Goal: Find contact information

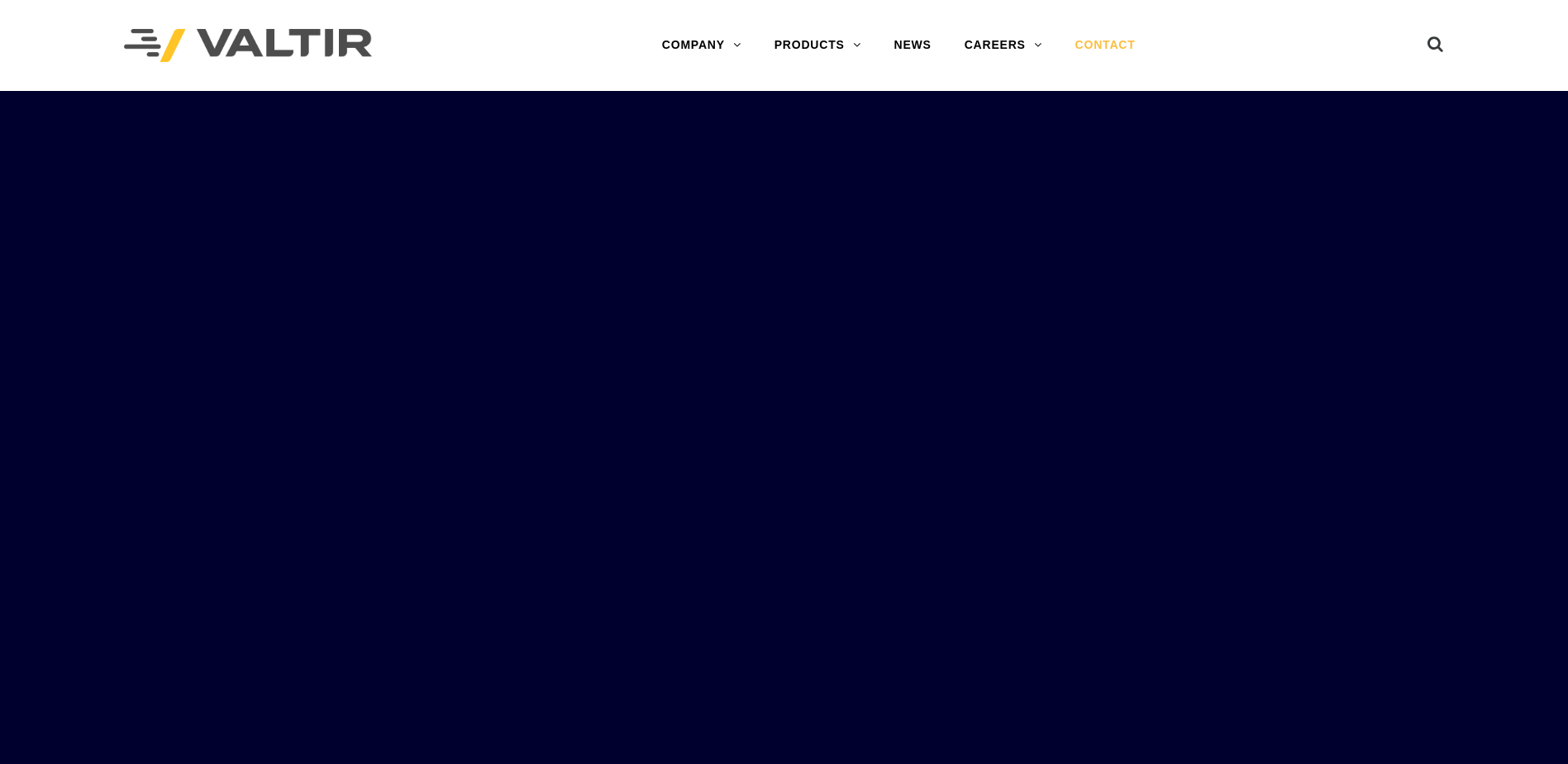
click at [1110, 54] on link "CONTACT" at bounding box center [1106, 44] width 94 height 33
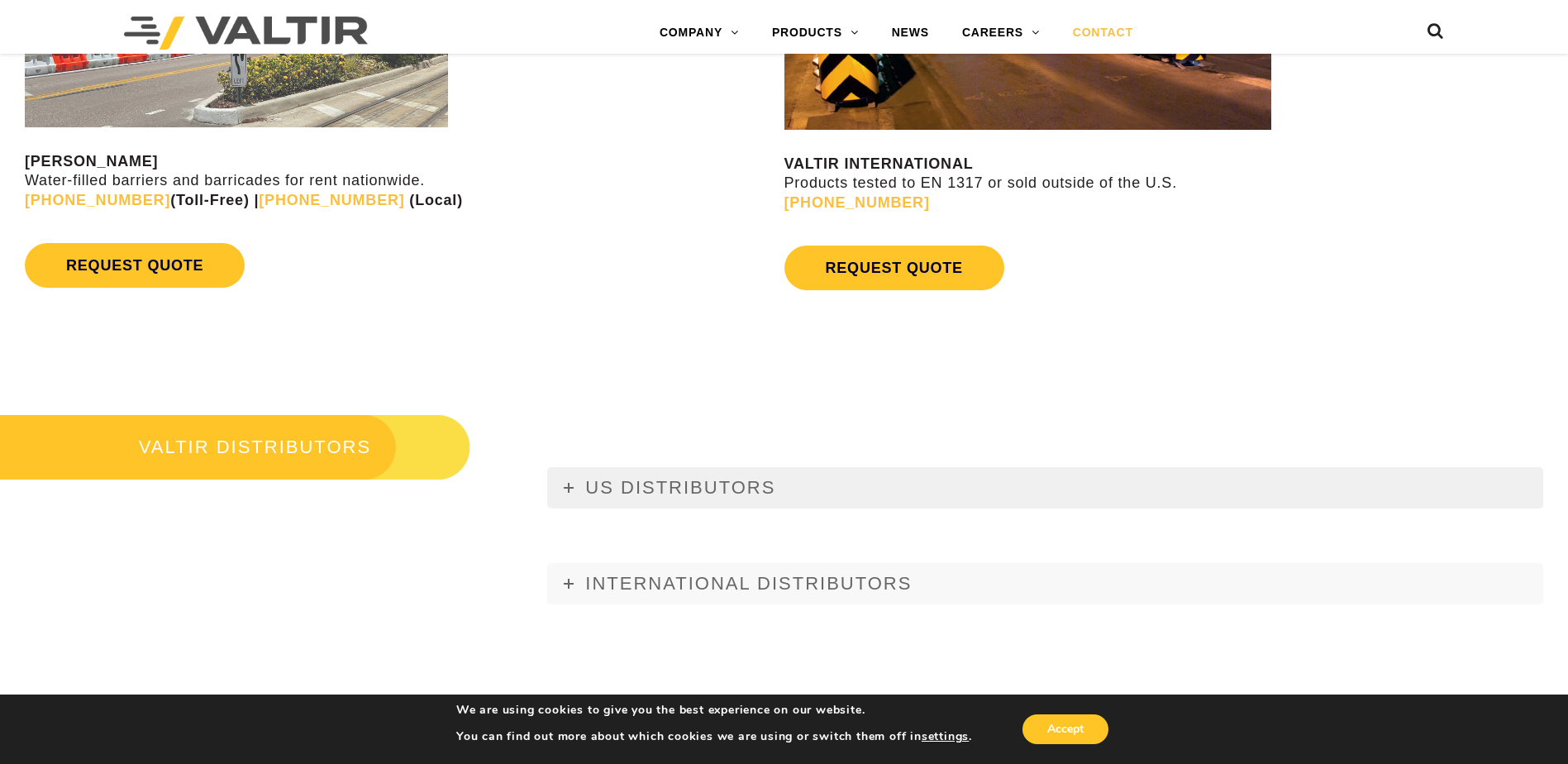
scroll to position [2067, 0]
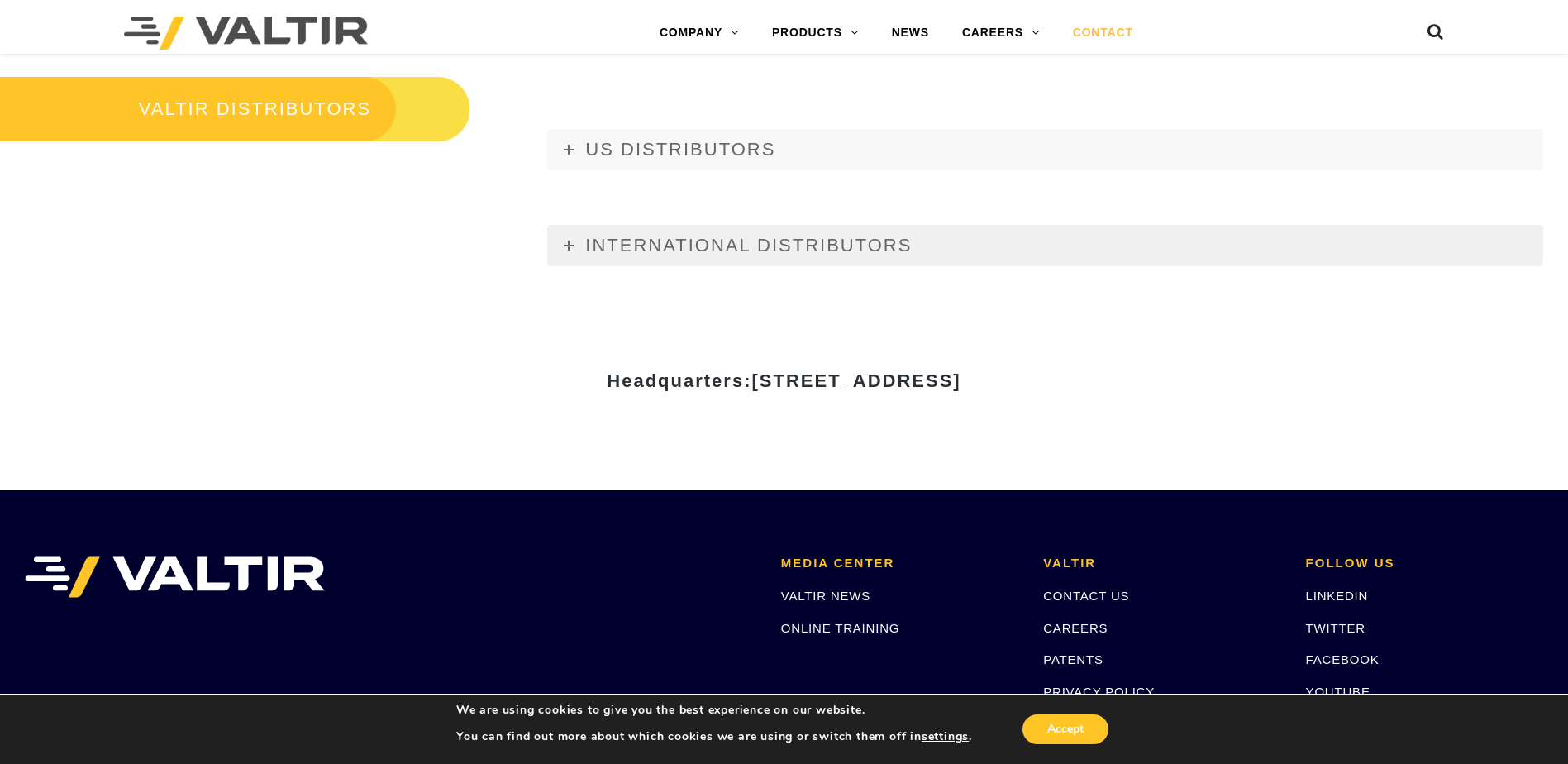
click at [562, 242] on link "INTERNATIONAL DISTRIBUTORS" at bounding box center [1045, 246] width 996 height 42
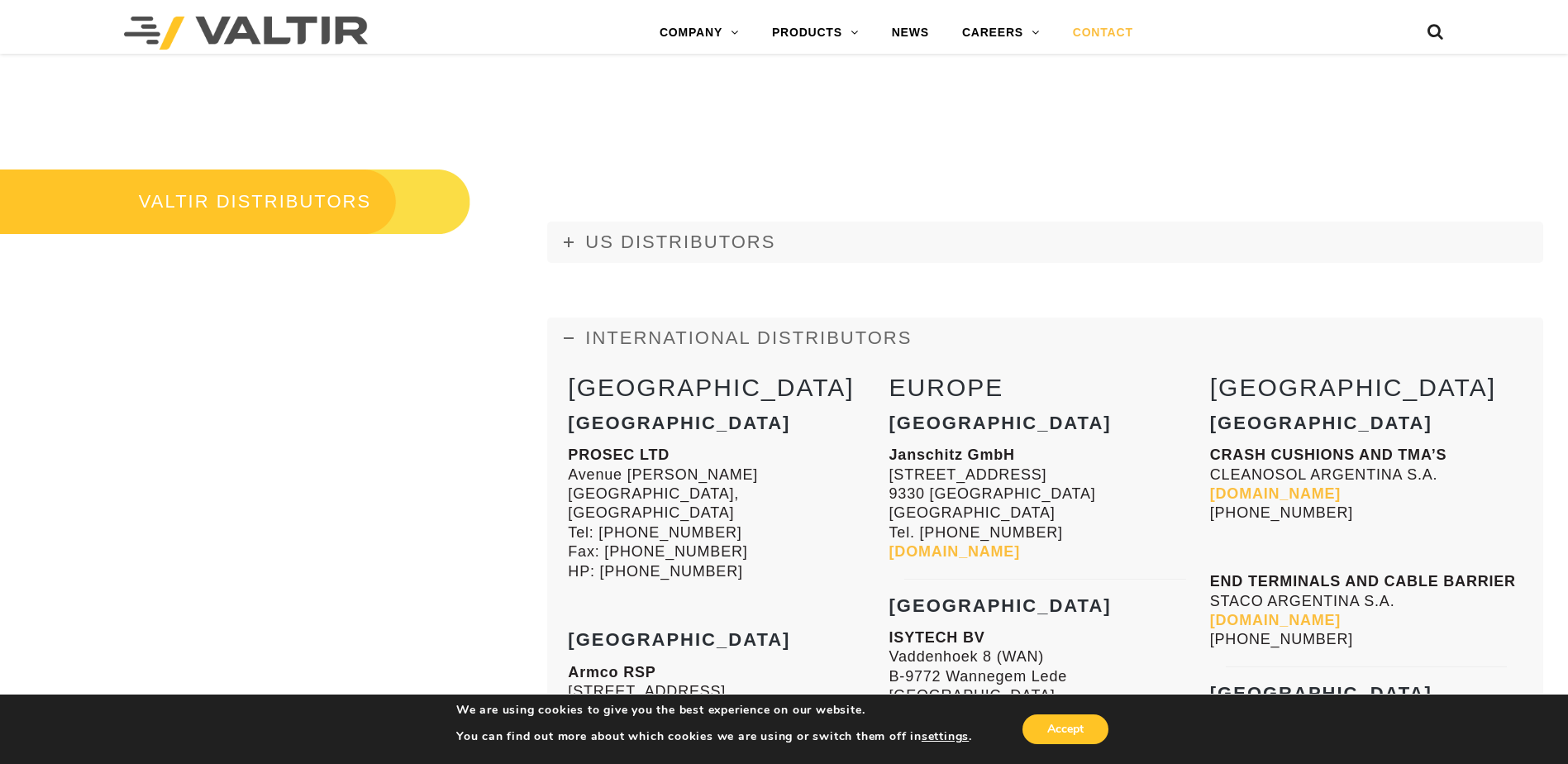
scroll to position [1995, 0]
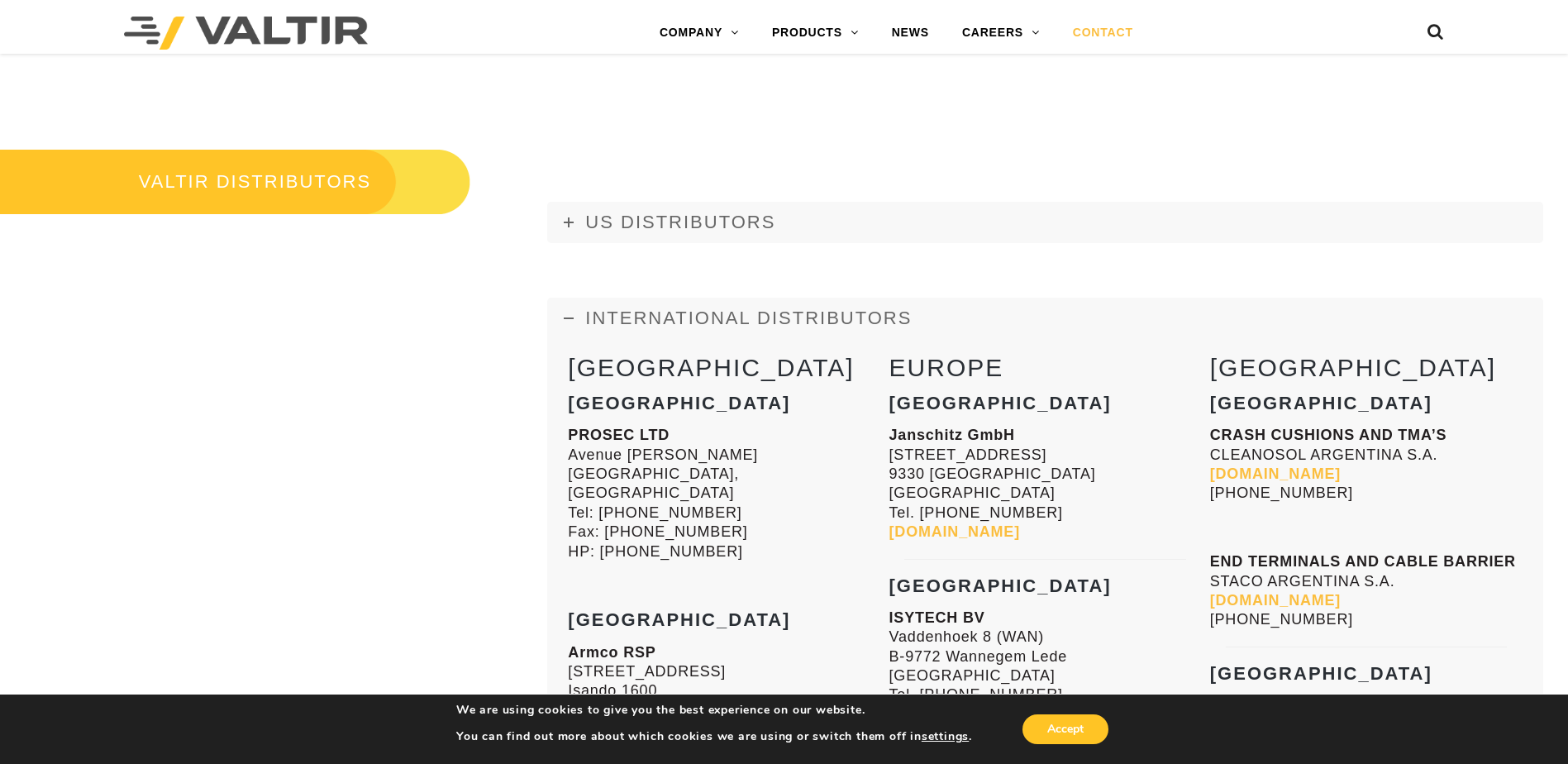
click at [574, 318] on link "INTERNATIONAL DISTRIBUTORS" at bounding box center [1045, 318] width 996 height 42
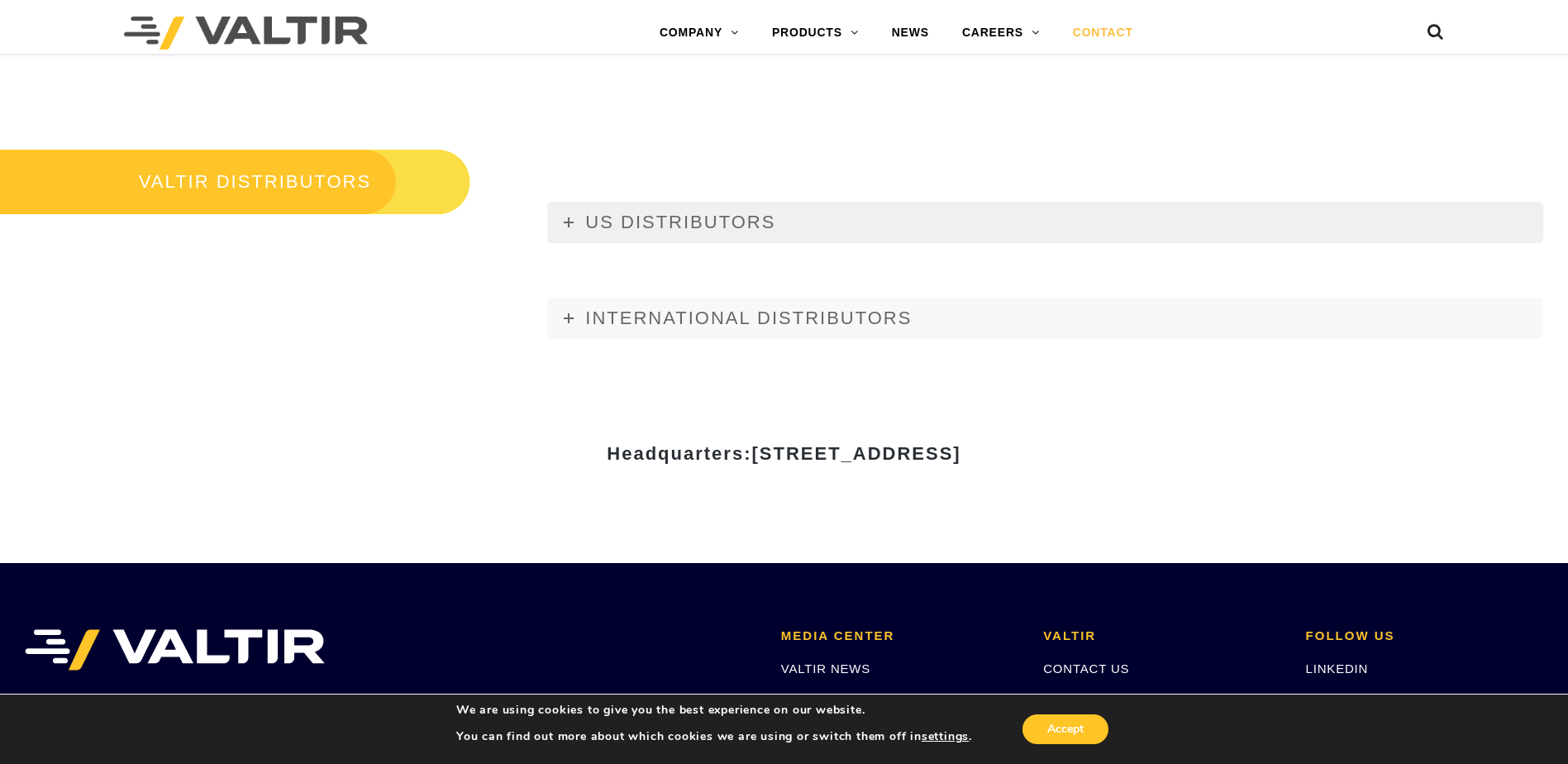
click at [572, 231] on link "US DISTRIBUTORS" at bounding box center [1045, 222] width 996 height 42
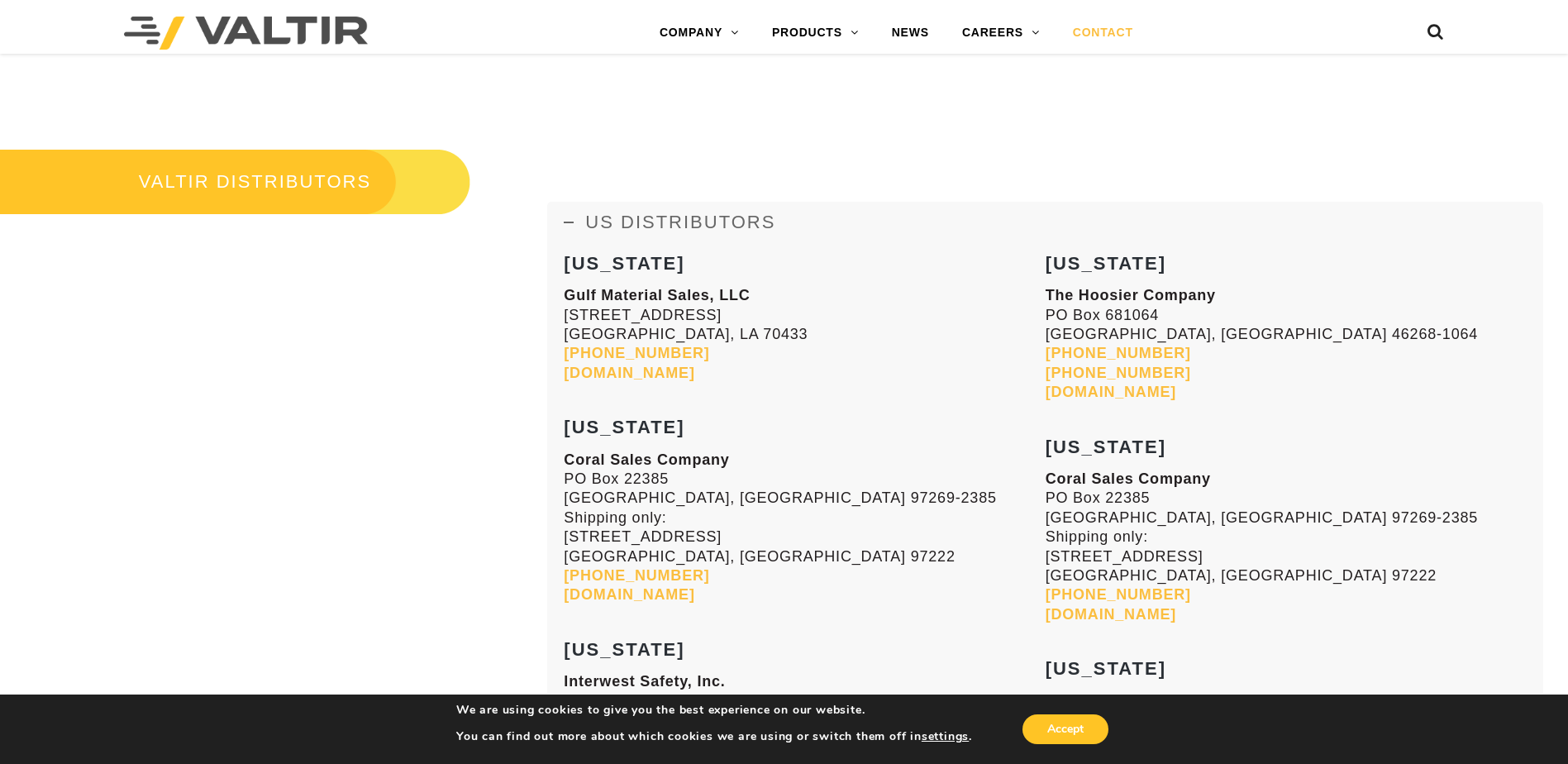
click at [571, 231] on link "US DISTRIBUTORS" at bounding box center [1045, 222] width 996 height 42
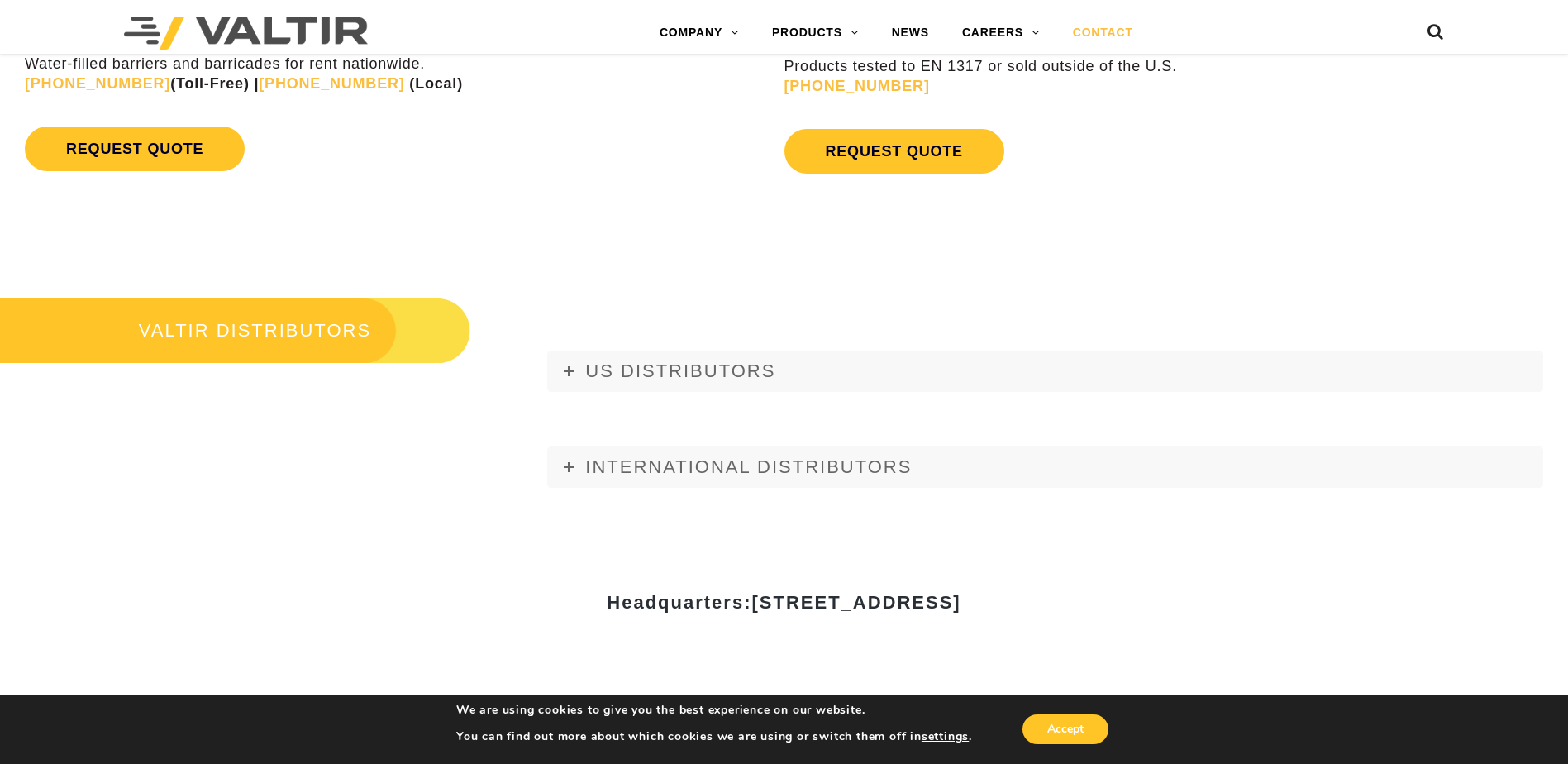
scroll to position [1876, 0]
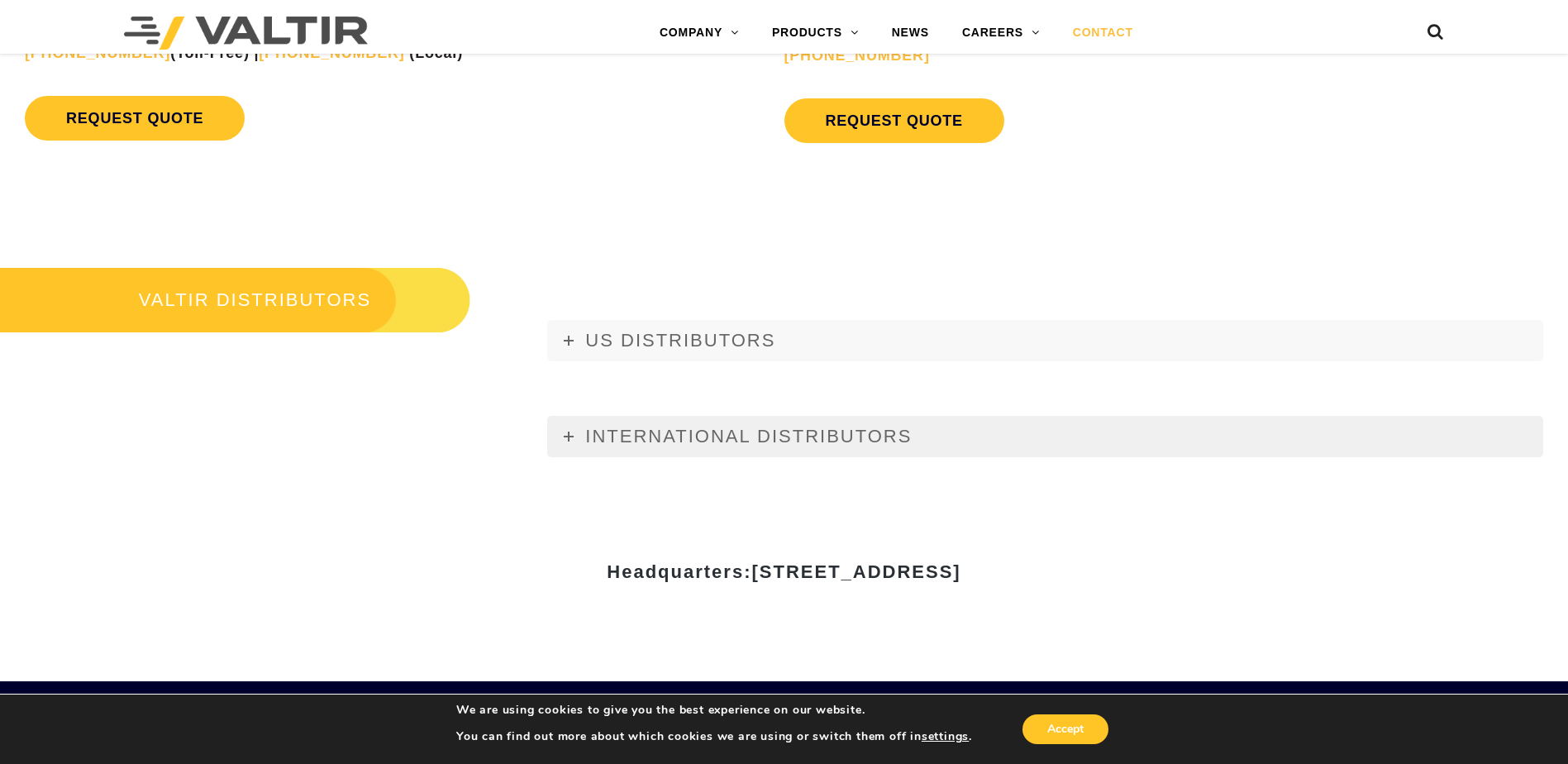
click at [577, 441] on link "INTERNATIONAL DISTRIBUTORS" at bounding box center [1045, 437] width 996 height 42
